Goal: Answer question/provide support: Share knowledge or assist other users

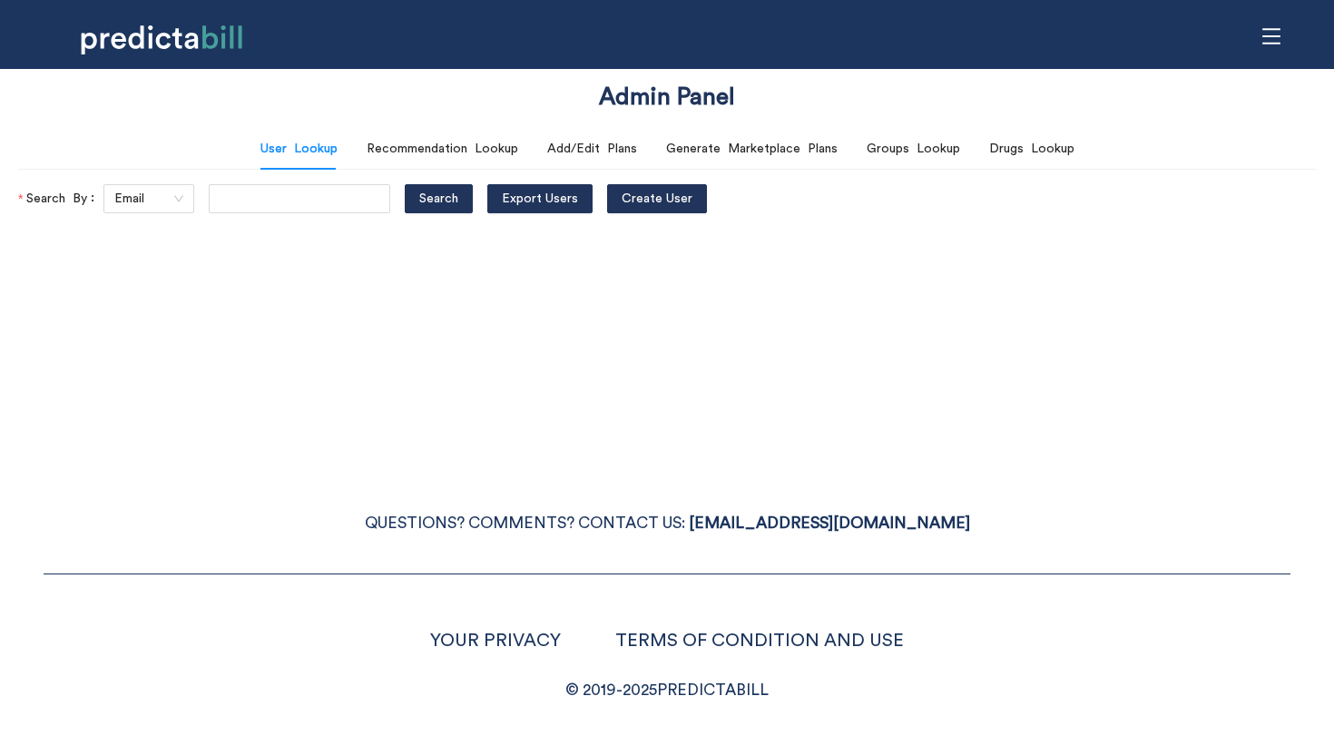
click at [389, 240] on div "Admin Panel User Lookup Recommendation Lookup Add/Edit Plans Generate Marketpla…" at bounding box center [667, 377] width 1334 height 755
click at [526, 200] on span "Export Users" at bounding box center [540, 199] width 76 height 20
click at [262, 190] on input "text" at bounding box center [300, 198] width 182 height 29
paste input "hello@sjcopywriter.com"
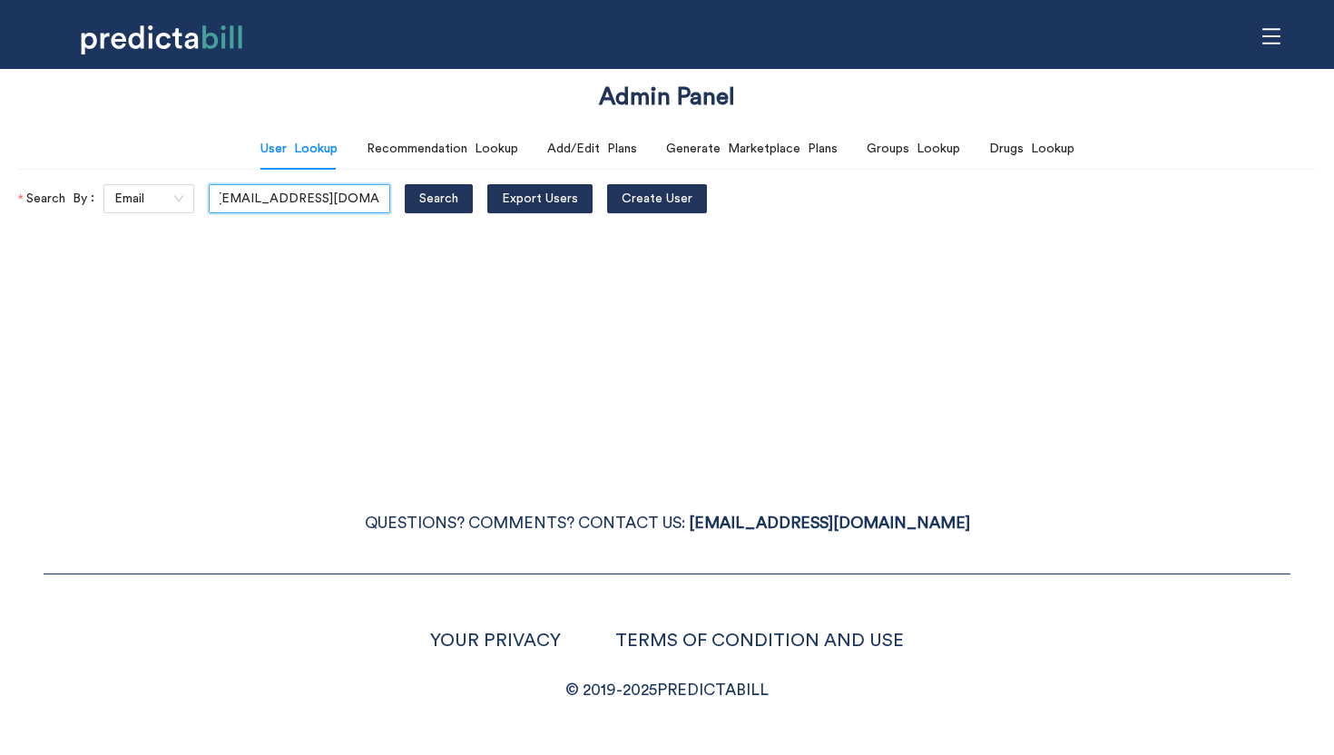
type input "hello@sjcopywriter.com"
click at [405, 184] on button "Search" at bounding box center [439, 198] width 68 height 29
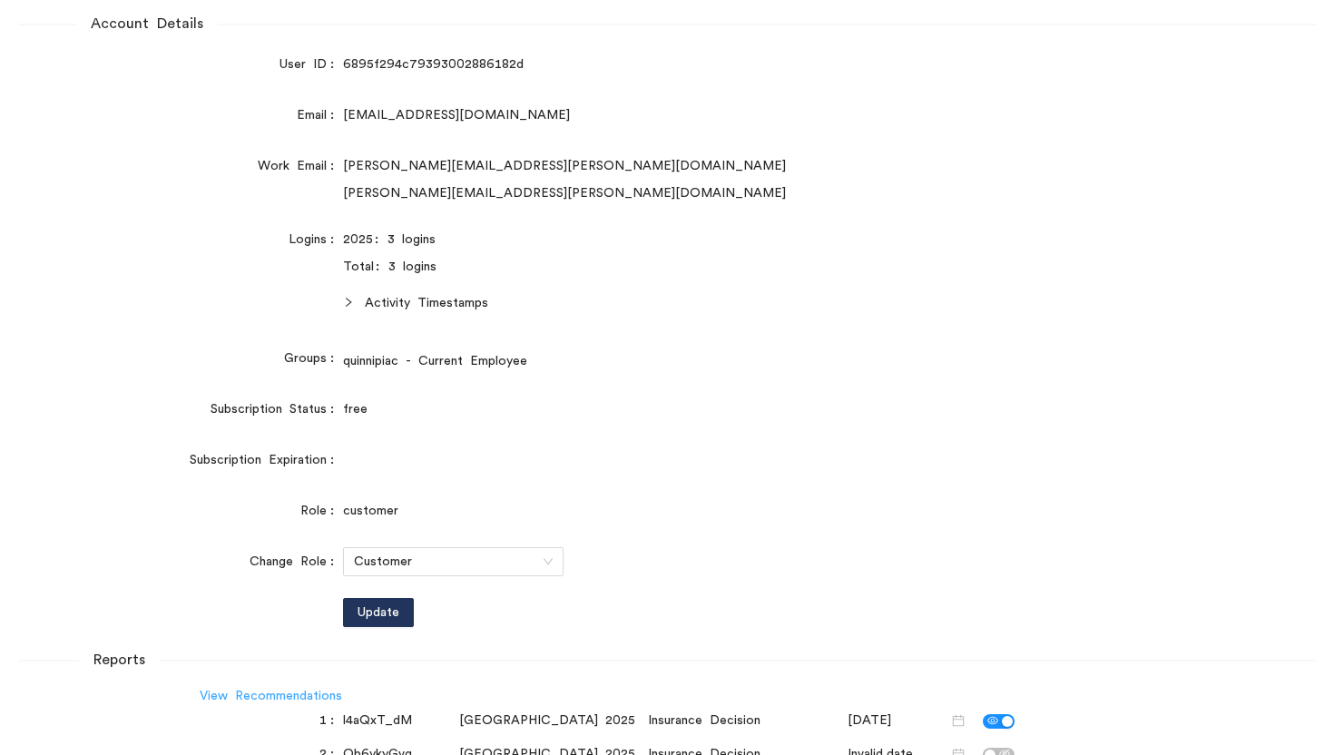
scroll to position [0, 0]
click at [280, 691] on link "View Recommendations" at bounding box center [271, 696] width 142 height 13
click at [912, 296] on span "Activity Timestamps" at bounding box center [732, 303] width 735 height 20
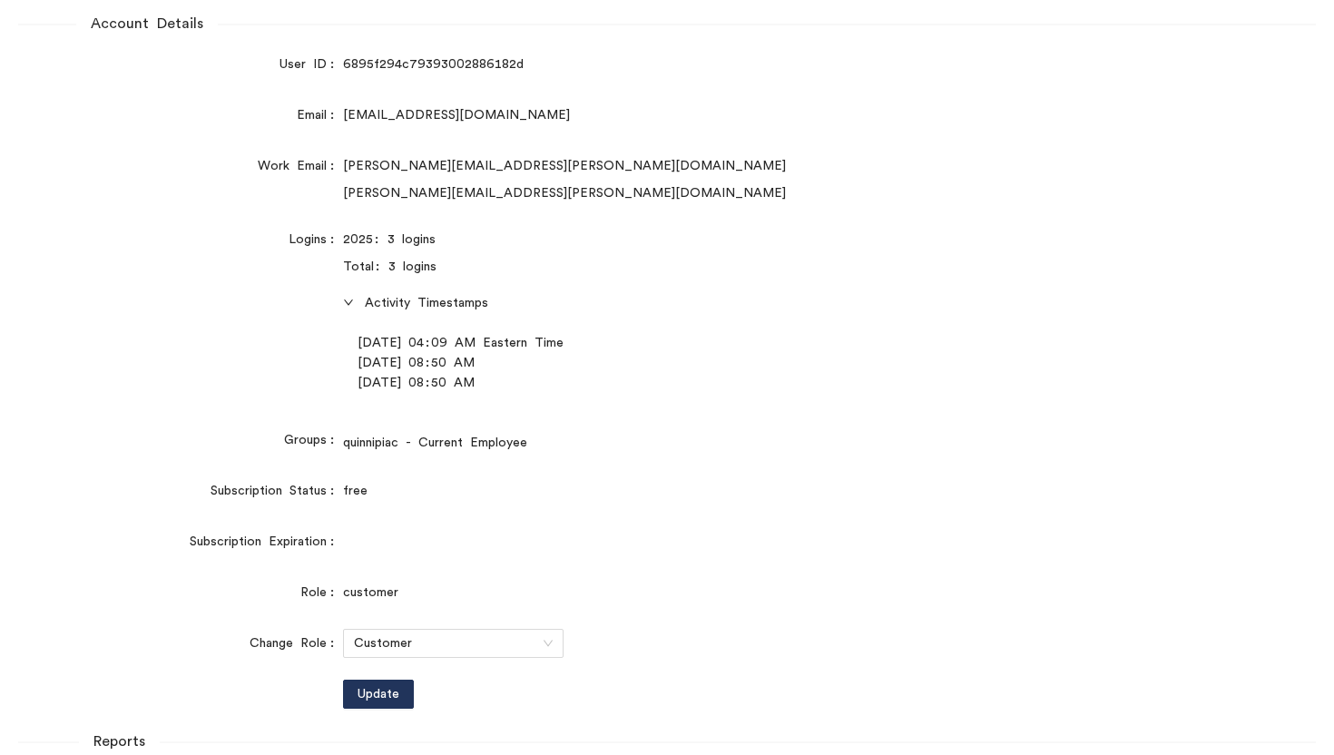
click at [912, 296] on span "Activity Timestamps" at bounding box center [732, 303] width 735 height 20
